Goal: Information Seeking & Learning: Learn about a topic

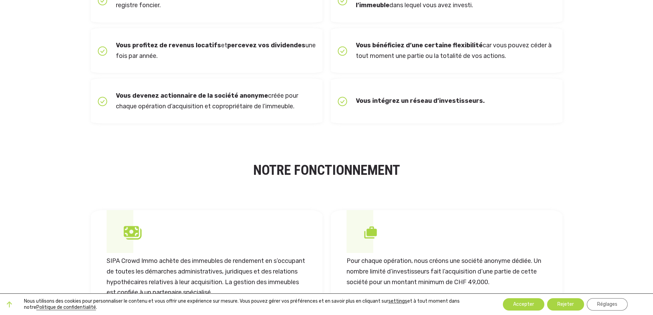
scroll to position [411, 0]
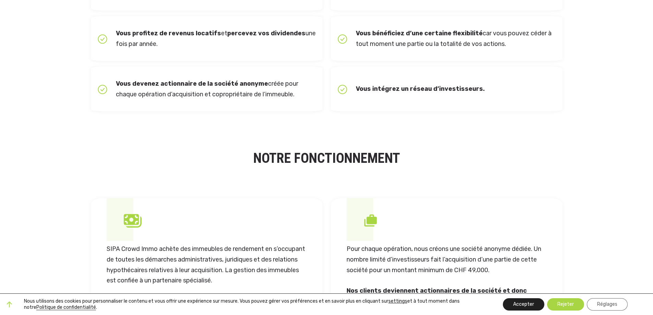
click at [527, 307] on button "Accepter" at bounding box center [523, 304] width 41 height 12
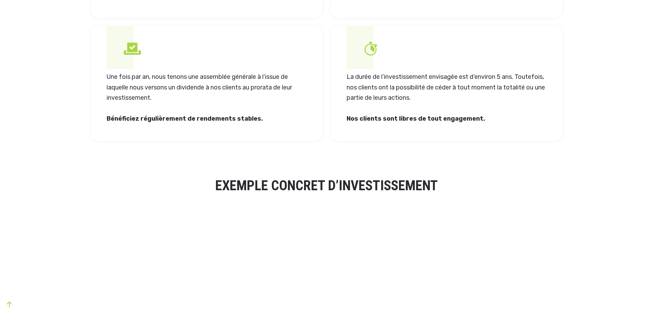
scroll to position [0, 0]
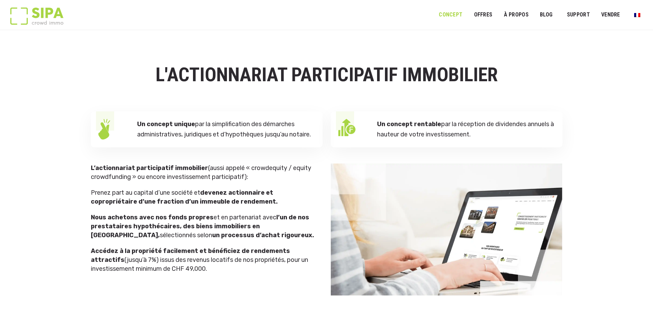
click at [58, 12] on img at bounding box center [36, 16] width 53 height 17
